Goal: Find specific page/section: Find specific page/section

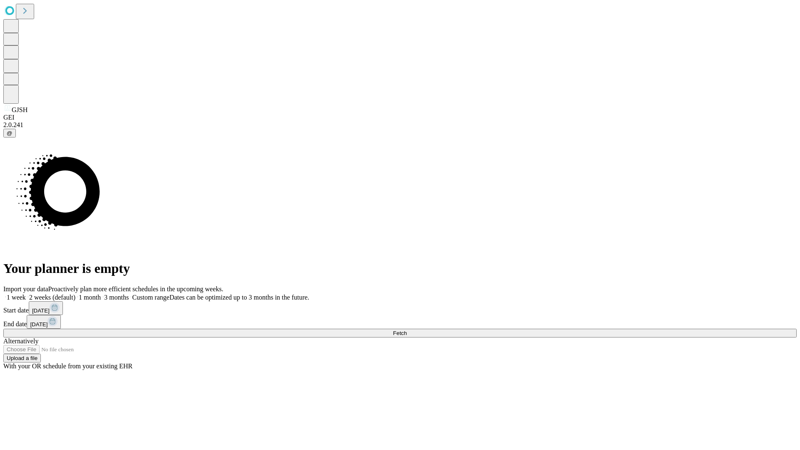
click at [407, 330] on span "Fetch" at bounding box center [400, 333] width 14 height 6
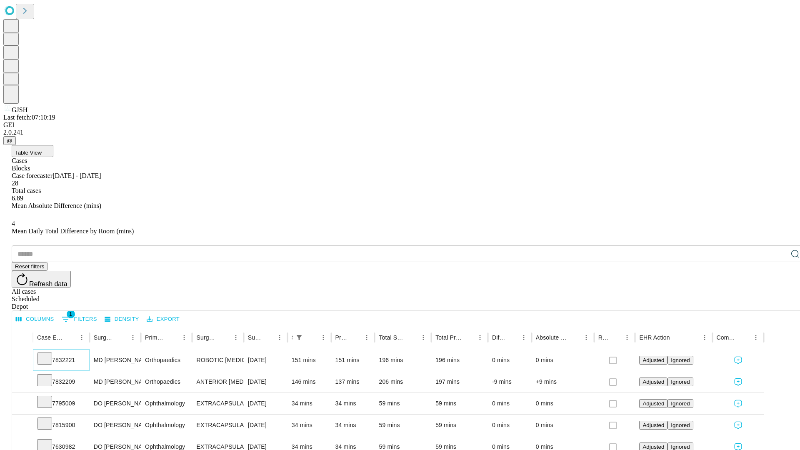
click at [49, 354] on icon at bounding box center [44, 358] width 8 height 8
